Goal: Contribute content

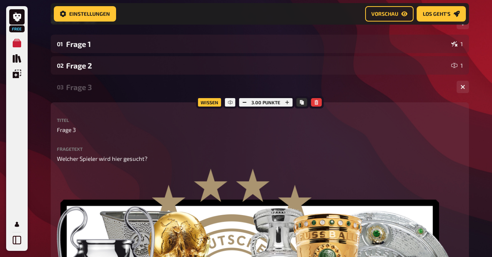
scroll to position [121, 0]
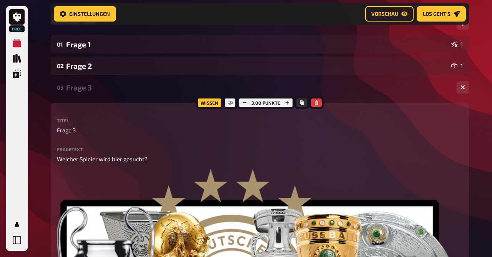
click at [83, 86] on div "Frage 3" at bounding box center [258, 87] width 384 height 9
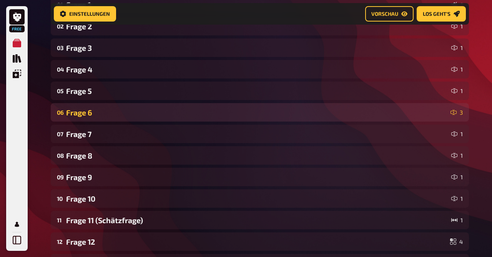
scroll to position [161, 0]
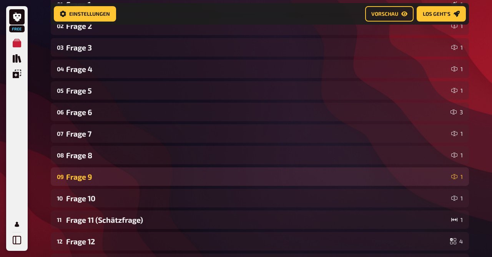
click at [98, 170] on div "09 Frage 9 1" at bounding box center [260, 176] width 418 height 18
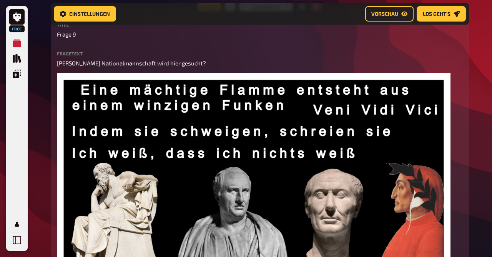
scroll to position [225, 0]
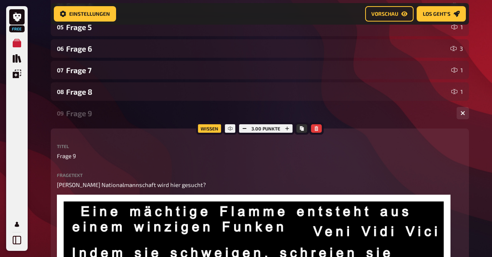
click at [76, 110] on div "Frage 9" at bounding box center [258, 113] width 384 height 9
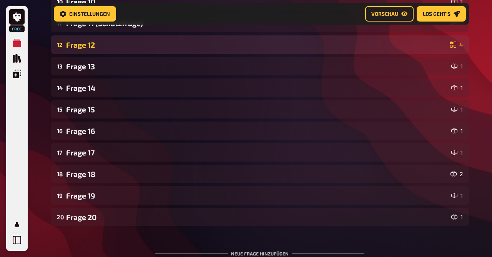
scroll to position [434, 0]
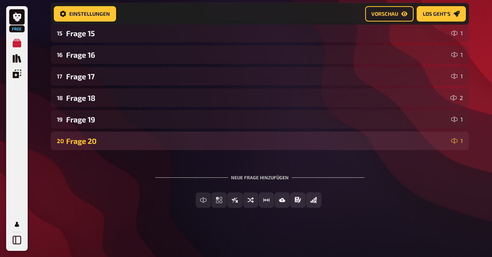
click at [97, 142] on div "Frage 20" at bounding box center [257, 140] width 382 height 9
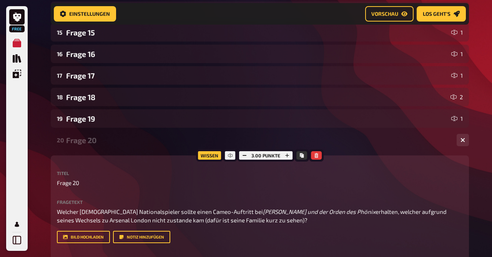
click at [97, 142] on div "Frage 20" at bounding box center [258, 140] width 384 height 9
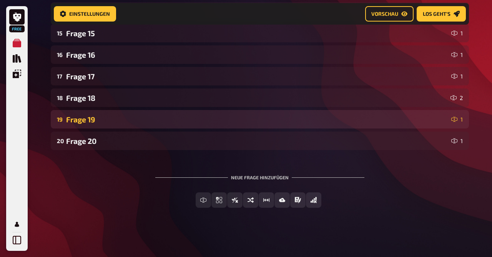
click at [93, 118] on div "Frage 19" at bounding box center [257, 119] width 382 height 9
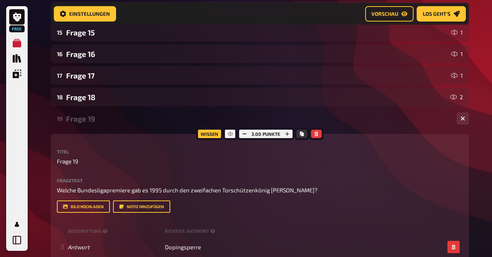
click at [93, 118] on div "Frage 19" at bounding box center [258, 118] width 384 height 9
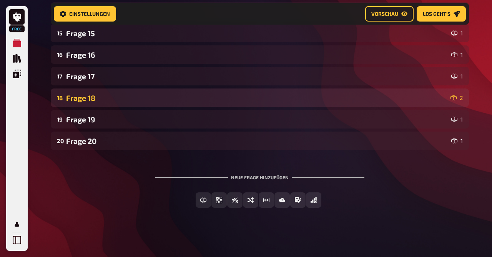
click at [90, 98] on div "Frage 18" at bounding box center [256, 97] width 381 height 9
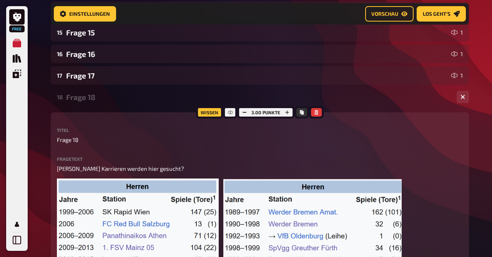
click at [90, 98] on div "Frage 18" at bounding box center [258, 97] width 384 height 9
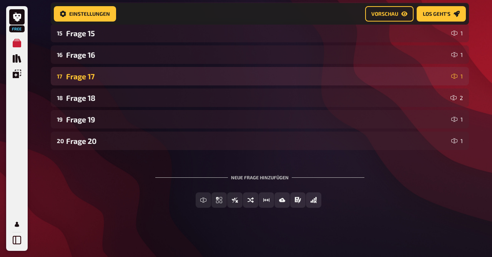
click at [89, 84] on div "17 Frage 17 1" at bounding box center [260, 76] width 418 height 18
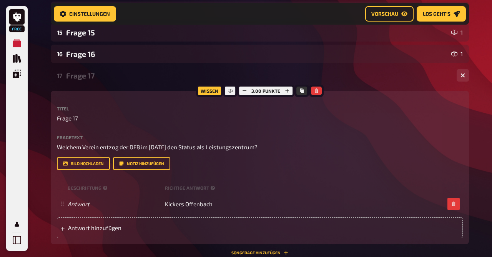
drag, startPoint x: 89, startPoint y: 84, endPoint x: 88, endPoint y: 79, distance: 4.7
click at [88, 79] on div "17 Frage 17 1" at bounding box center [260, 75] width 418 height 18
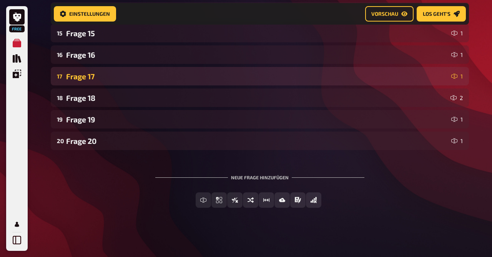
click at [88, 79] on div "Frage 17" at bounding box center [257, 76] width 382 height 9
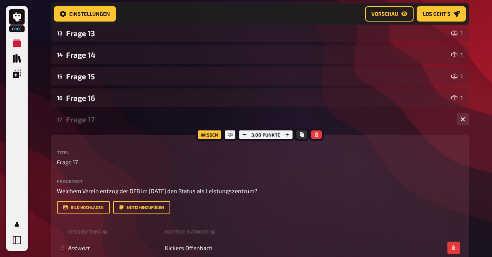
scroll to position [385, 0]
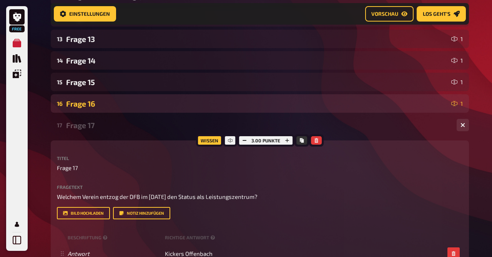
click at [88, 100] on div "Frage 16" at bounding box center [257, 103] width 382 height 9
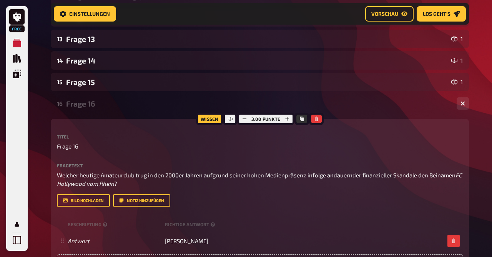
click at [88, 100] on div "Frage 16" at bounding box center [258, 103] width 384 height 9
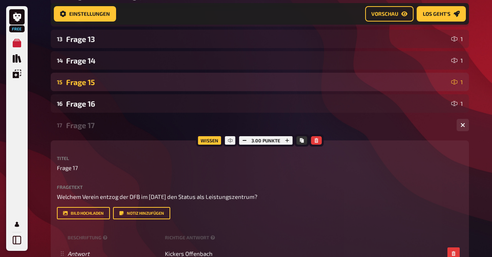
click at [84, 83] on div "Frage 15" at bounding box center [257, 82] width 382 height 9
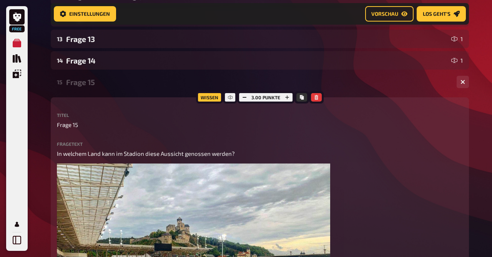
click at [84, 83] on div "Frage 15" at bounding box center [258, 82] width 384 height 9
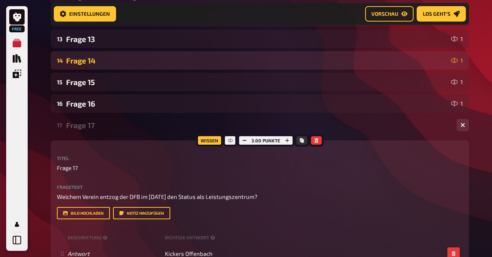
click at [86, 65] on div "Frage 14" at bounding box center [257, 60] width 382 height 9
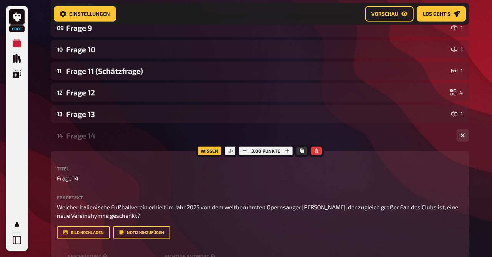
scroll to position [310, 0]
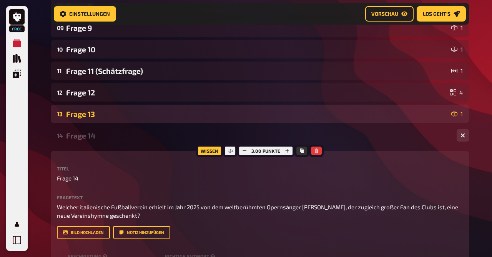
click at [88, 111] on div "Frage 13" at bounding box center [257, 113] width 382 height 9
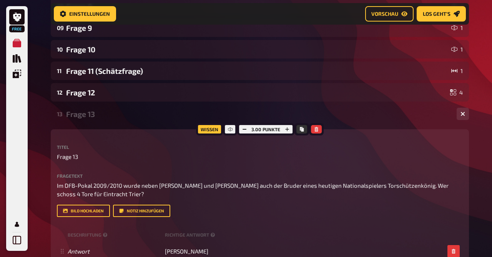
click at [88, 111] on div "Frage 13" at bounding box center [258, 113] width 384 height 9
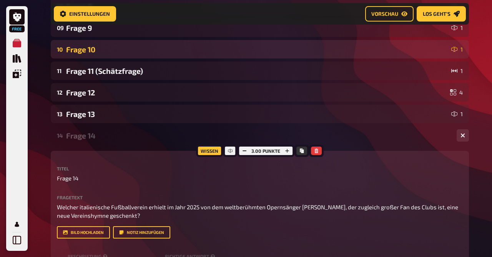
click at [91, 50] on div "Frage 10" at bounding box center [257, 49] width 382 height 9
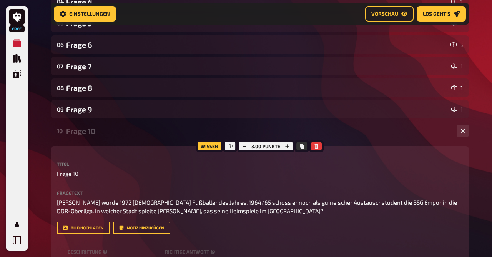
scroll to position [220, 0]
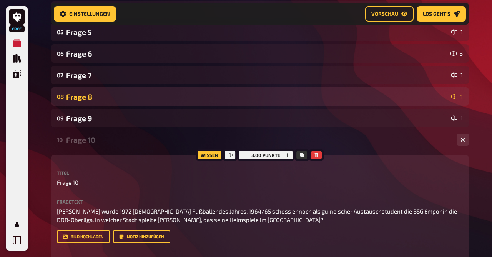
click at [93, 91] on div "08 Frage 8 1" at bounding box center [260, 96] width 418 height 18
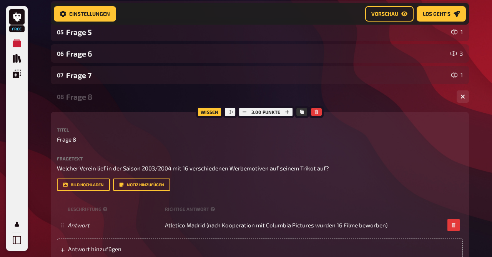
click at [86, 96] on div "Frage 8" at bounding box center [258, 96] width 384 height 9
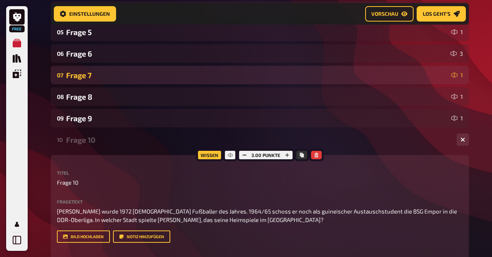
click at [86, 81] on div "07 Frage 7 1" at bounding box center [260, 75] width 418 height 18
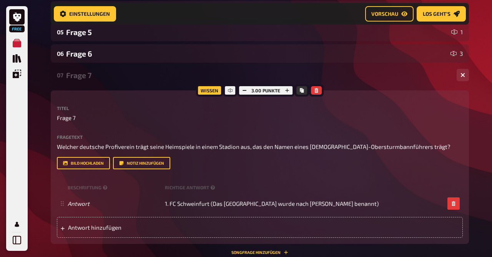
click at [86, 79] on div "Frage 7" at bounding box center [258, 75] width 384 height 9
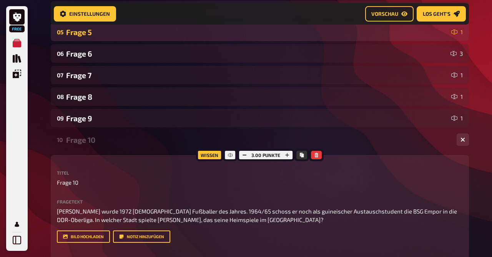
drag, startPoint x: 84, startPoint y: 54, endPoint x: 81, endPoint y: 37, distance: 17.1
click at [81, 37] on div "05 Frage 5 1" at bounding box center [260, 32] width 418 height 18
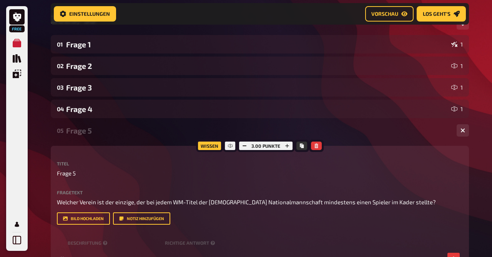
scroll to position [121, 0]
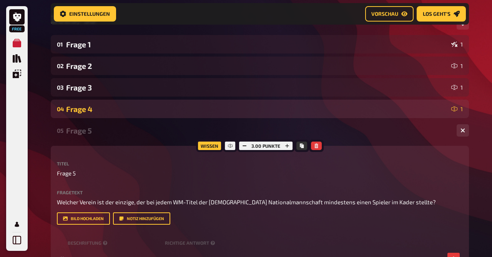
click at [88, 109] on div "Frage 4" at bounding box center [257, 108] width 382 height 9
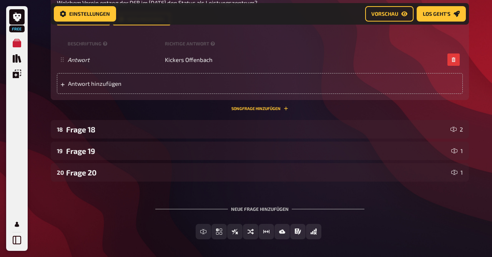
scroll to position [1333, 0]
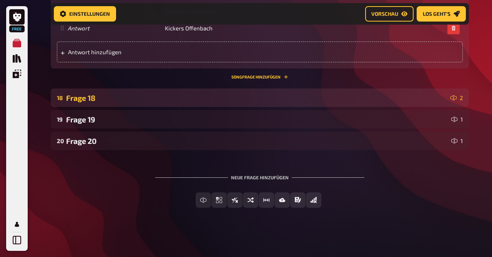
click at [81, 98] on div "Frage 18" at bounding box center [256, 97] width 381 height 9
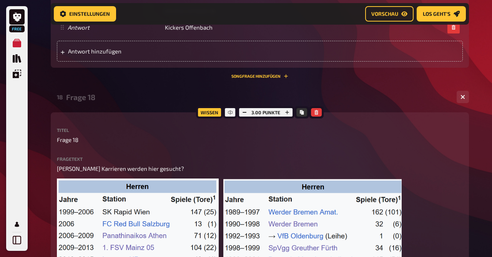
click at [81, 98] on div "Frage 18" at bounding box center [258, 97] width 384 height 9
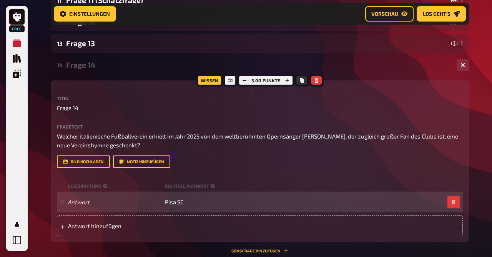
scroll to position [917, 0]
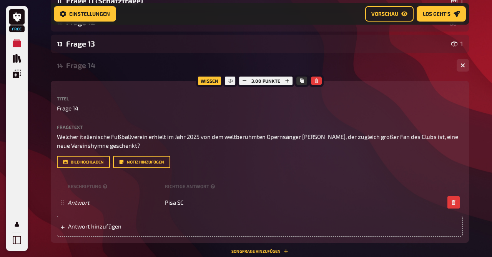
click at [86, 66] on div "Frage 14" at bounding box center [258, 65] width 384 height 9
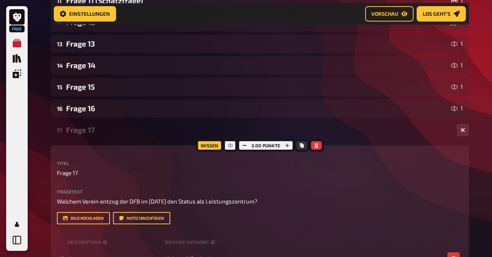
click at [92, 133] on div "Frage 17" at bounding box center [258, 129] width 384 height 9
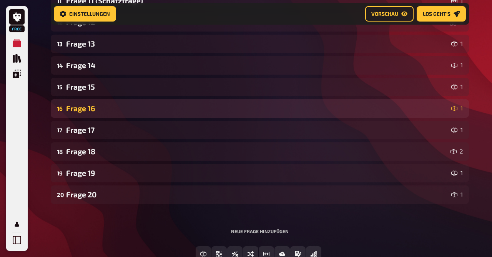
click at [87, 106] on div "Frage 16" at bounding box center [257, 108] width 382 height 9
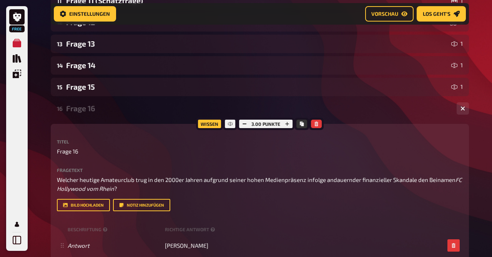
click at [87, 106] on div "Frage 16" at bounding box center [258, 108] width 384 height 9
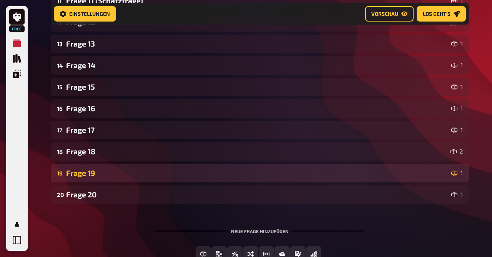
click at [86, 175] on div "Frage 19" at bounding box center [257, 172] width 382 height 9
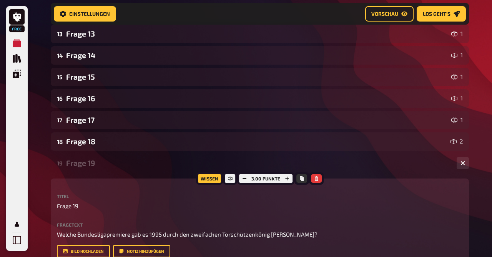
scroll to position [925, 0]
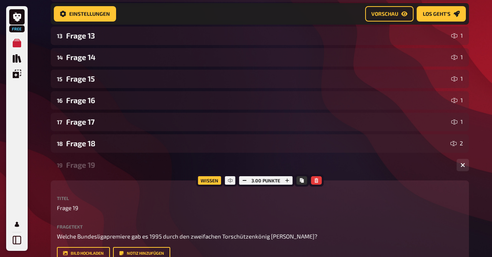
click at [85, 165] on div "Frage 19" at bounding box center [258, 164] width 384 height 9
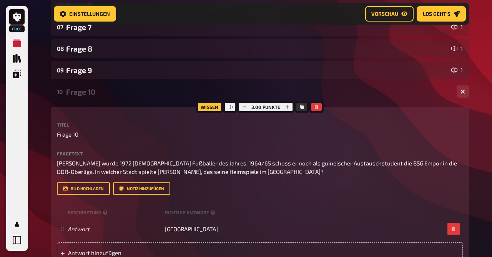
scroll to position [619, 0]
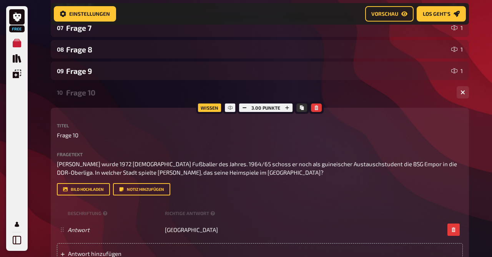
click at [90, 93] on div "Frage 10" at bounding box center [258, 92] width 384 height 9
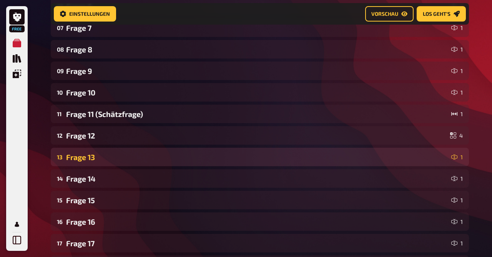
click at [84, 160] on div "Frage 13" at bounding box center [257, 156] width 382 height 9
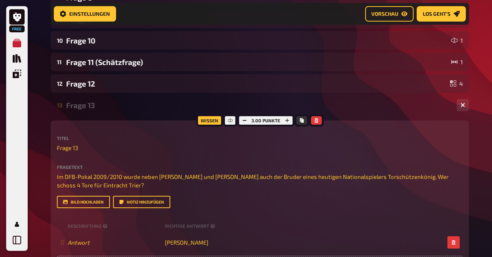
scroll to position [672, 0]
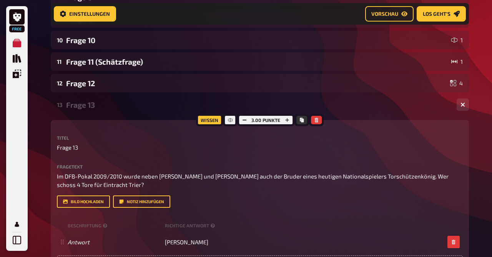
click at [91, 105] on div "Frage 13" at bounding box center [258, 104] width 384 height 9
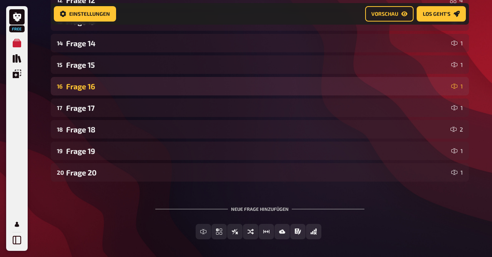
scroll to position [787, 0]
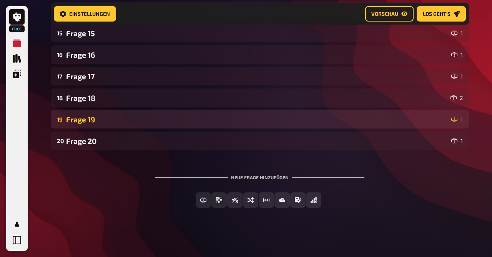
click at [91, 124] on div "19 Frage 19 1" at bounding box center [260, 119] width 418 height 18
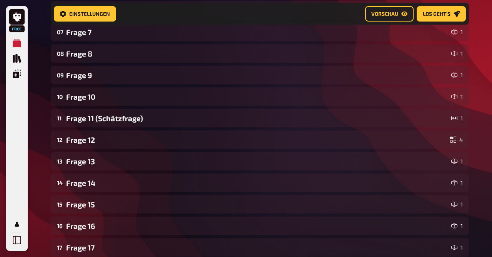
scroll to position [612, 0]
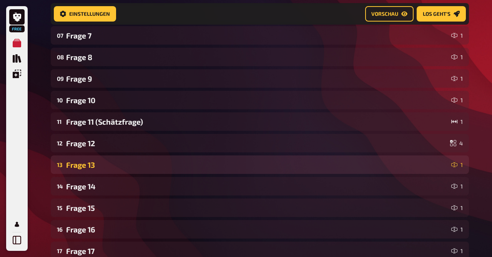
click at [93, 161] on div "Frage 13" at bounding box center [257, 164] width 382 height 9
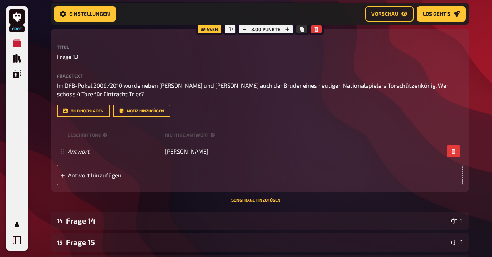
scroll to position [768, 0]
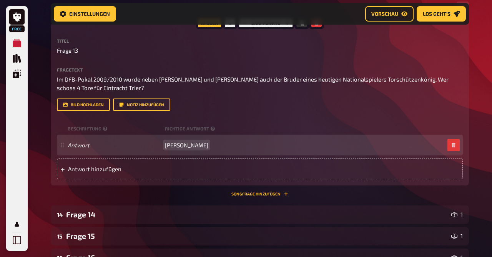
click at [197, 146] on span "[PERSON_NAME]" at bounding box center [186, 144] width 43 height 7
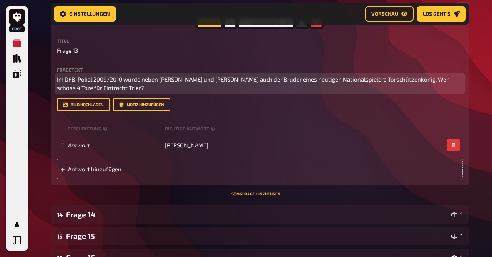
click at [274, 78] on span "Im DFB-Pokal 2009/2010 wurde neben [PERSON_NAME] und [PERSON_NAME] auch der Bru…" at bounding box center [253, 84] width 392 height 16
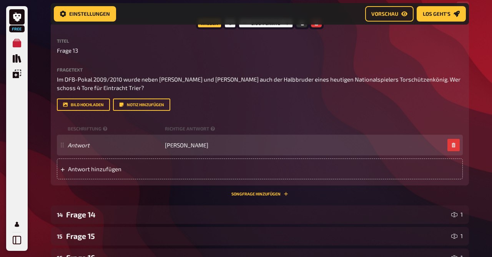
click at [199, 146] on div "Antwort [PERSON_NAME]" at bounding box center [256, 144] width 376 height 7
click at [197, 146] on span "[PERSON_NAME]" at bounding box center [186, 144] width 43 height 7
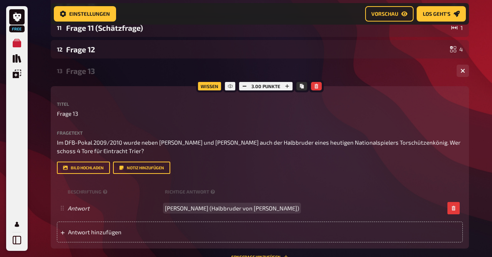
scroll to position [709, 0]
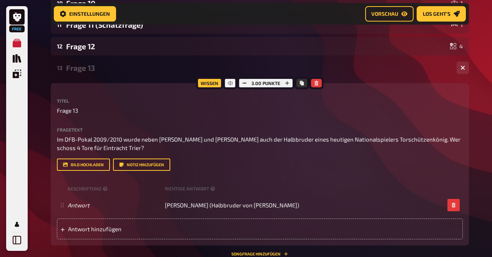
click at [85, 70] on div "Frage 13" at bounding box center [258, 67] width 384 height 9
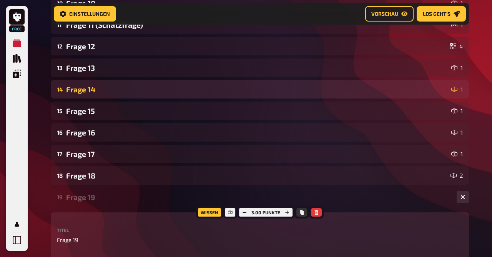
click at [90, 89] on div "Frage 14" at bounding box center [257, 89] width 382 height 9
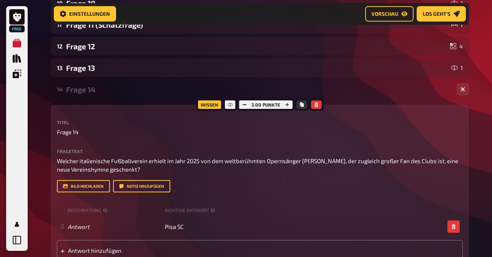
click at [90, 89] on div "Frage 14" at bounding box center [258, 89] width 384 height 9
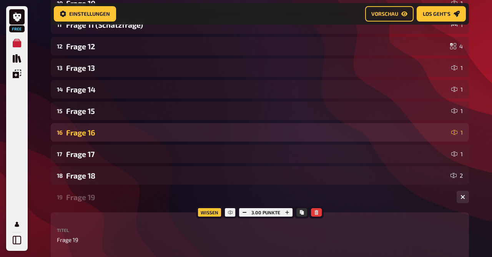
click at [78, 130] on div "Frage 16" at bounding box center [257, 132] width 382 height 9
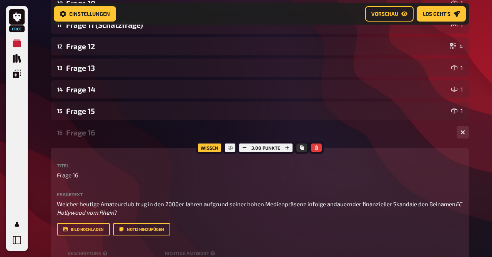
click at [78, 130] on div "Frage 16" at bounding box center [258, 132] width 384 height 9
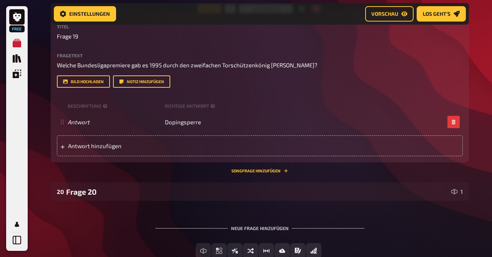
scroll to position [912, 0]
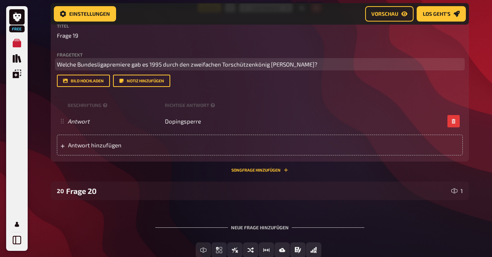
click at [164, 65] on span "Welche Bundesligapremiere gab es 1995 durch den zweifachen Torschützenkönig [PE…" at bounding box center [187, 64] width 260 height 7
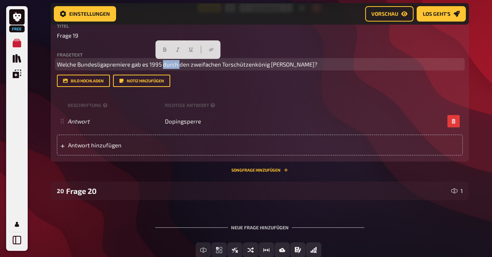
click at [164, 65] on span "Welche Bundesligapremiere gab es 1995 durch den zweifachen Torschützenkönig [PE…" at bounding box center [187, 64] width 260 height 7
copy span "Welche Bundesligapremiere gab es 1995 durch den zweifachen Torschützenkönig [PE…"
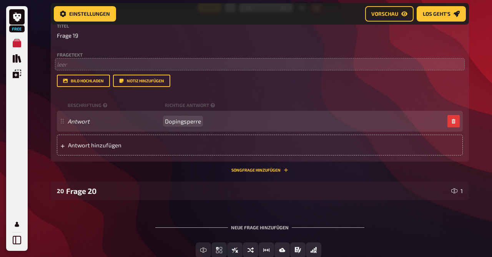
click at [181, 124] on span "Dopingsperre" at bounding box center [183, 121] width 36 height 7
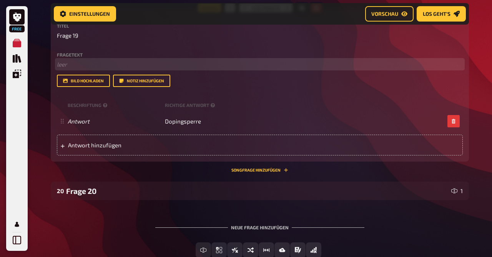
click at [78, 68] on p "﻿ leer" at bounding box center [260, 64] width 406 height 9
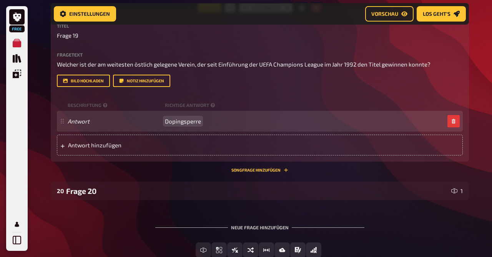
click at [182, 123] on span "Dopingsperre" at bounding box center [183, 121] width 36 height 7
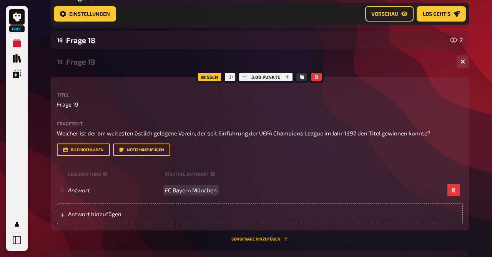
scroll to position [843, 0]
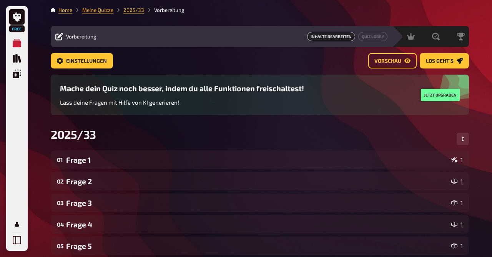
click at [93, 8] on link "Meine Quizze" at bounding box center [97, 10] width 31 height 6
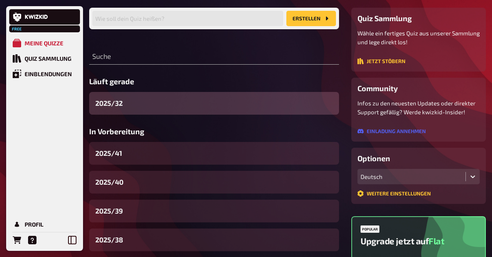
scroll to position [64, 0]
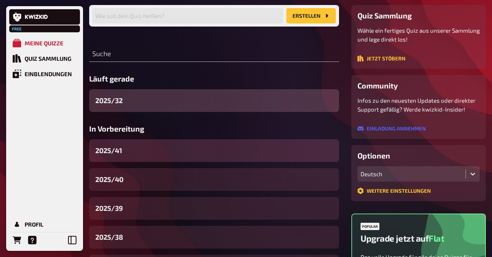
click at [123, 152] on div "2025/41" at bounding box center [214, 150] width 250 height 23
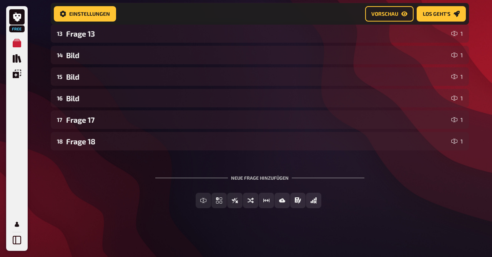
scroll to position [391, 0]
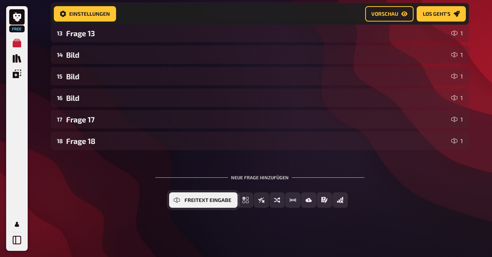
click at [175, 201] on icon "Freitext Eingabe" at bounding box center [177, 200] width 6 height 6
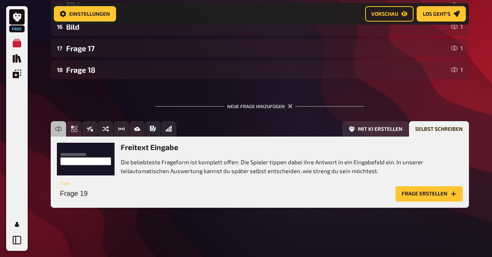
scroll to position [462, 0]
click at [412, 200] on button "Frage erstellen" at bounding box center [428, 193] width 67 height 15
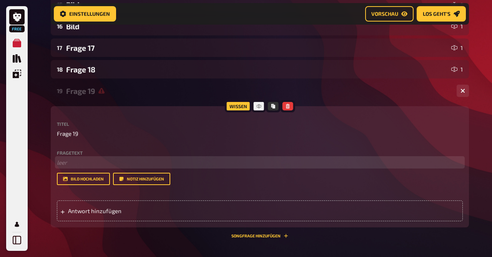
click at [61, 163] on p "﻿ leer" at bounding box center [260, 162] width 406 height 9
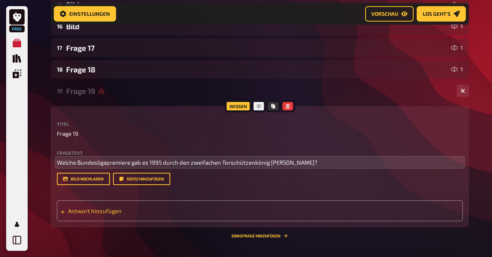
click at [123, 211] on span "Antwort hinzufügen" at bounding box center [127, 210] width 119 height 7
